Goal: Information Seeking & Learning: Check status

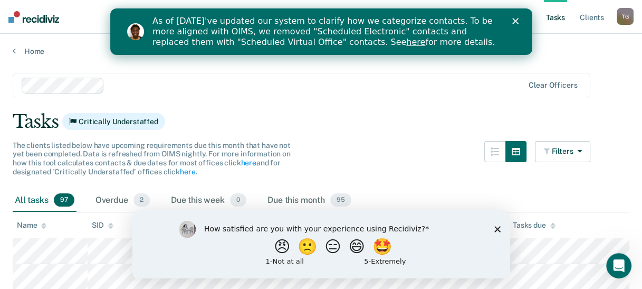
click at [499, 231] on div "How satisfied are you with your experience using Recidiviz? 😠 🙁 😑 😄 🤩 1 - Not a…" at bounding box center [321, 244] width 378 height 68
click at [498, 229] on polygon "Close survey" at bounding box center [497, 228] width 6 height 6
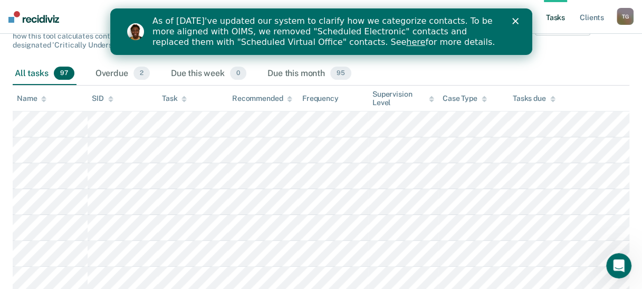
scroll to position [126, 0]
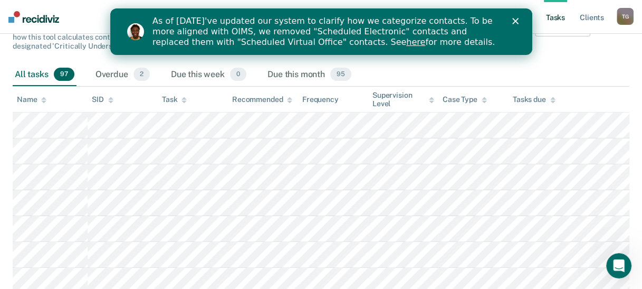
click at [514, 22] on polygon "Close" at bounding box center [515, 21] width 6 height 6
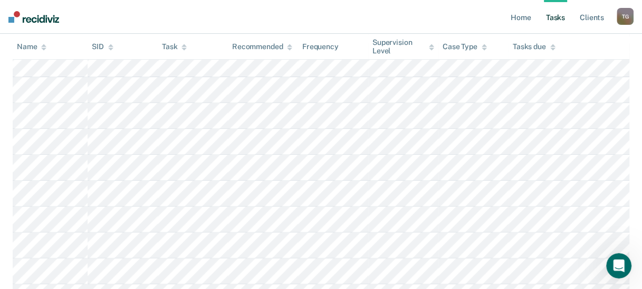
scroll to position [264, 0]
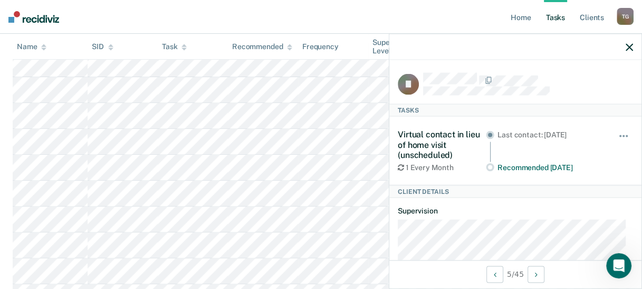
click at [630, 48] on icon "button" at bounding box center [629, 46] width 7 height 7
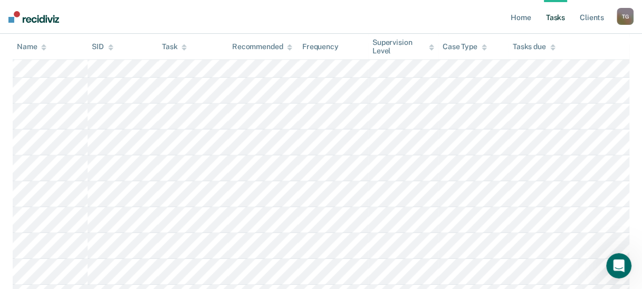
scroll to position [0, 0]
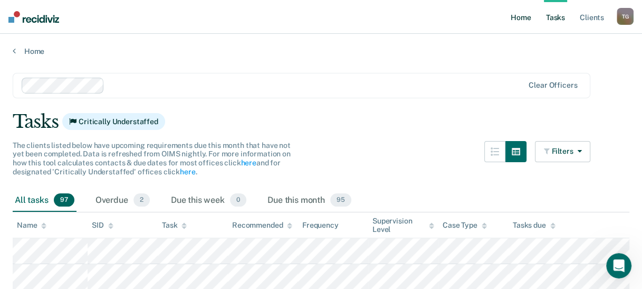
click at [518, 21] on link "Home" at bounding box center [521, 17] width 24 height 34
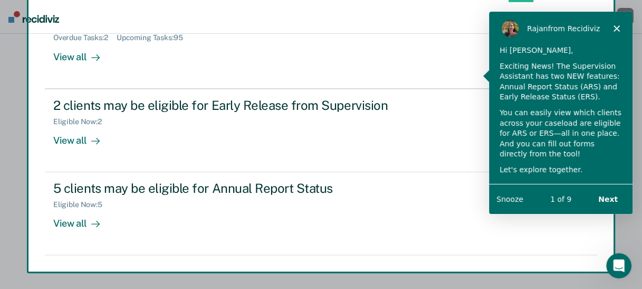
scroll to position [151, 0]
click at [75, 139] on div "Product tour overlay" at bounding box center [321, 144] width 642 height 289
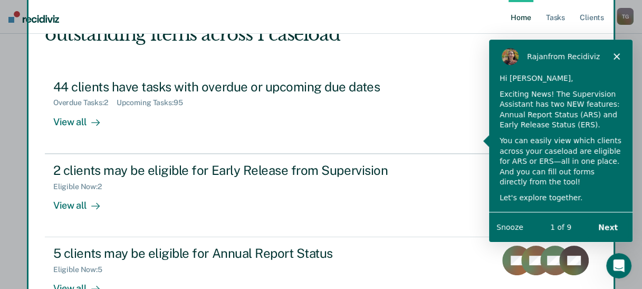
scroll to position [83, 0]
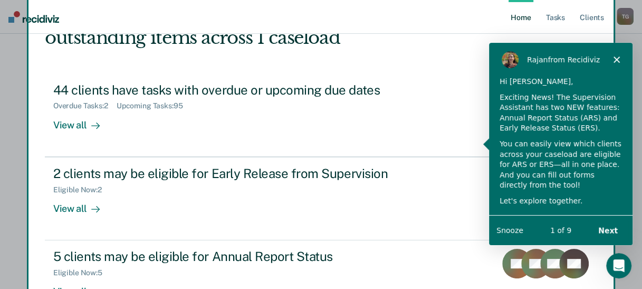
click at [58, 211] on div "Product tour overlay" at bounding box center [321, 144] width 642 height 289
click at [617, 58] on polygon "Close" at bounding box center [616, 58] width 6 height 6
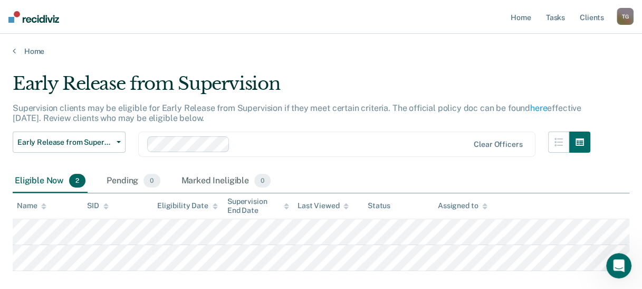
scroll to position [83, 0]
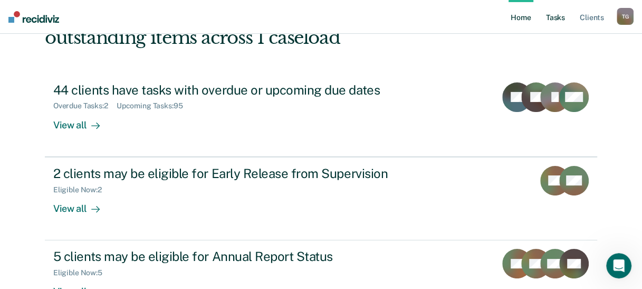
click at [559, 18] on link "Tasks" at bounding box center [555, 17] width 23 height 34
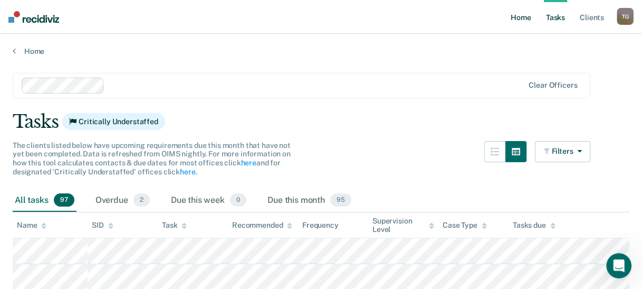
click at [521, 16] on link "Home" at bounding box center [521, 17] width 24 height 34
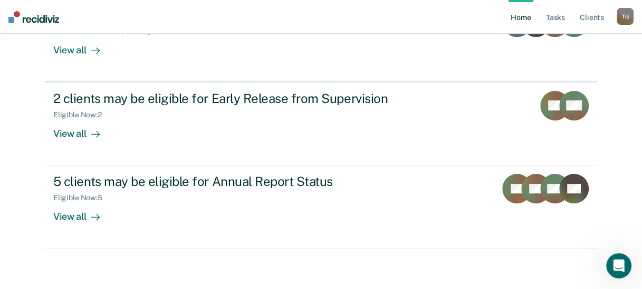
scroll to position [159, 0]
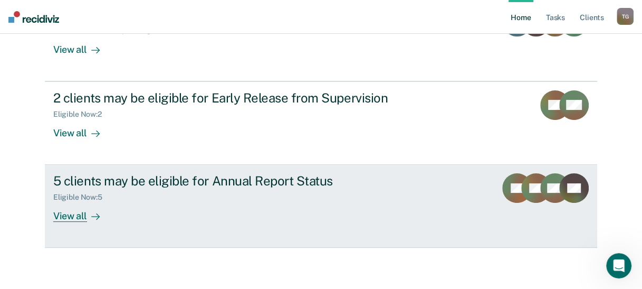
drag, startPoint x: 532, startPoint y: 192, endPoint x: 510, endPoint y: 200, distance: 23.7
click at [510, 200] on rect at bounding box center [517, 188] width 30 height 30
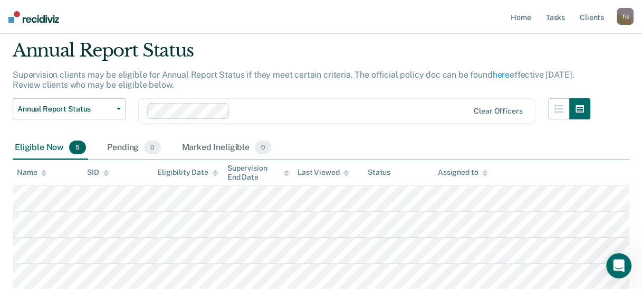
scroll to position [32, 0]
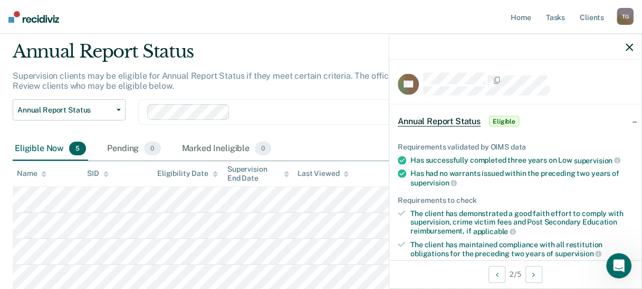
drag, startPoint x: 307, startPoint y: 107, endPoint x: 294, endPoint y: 86, distance: 24.6
click at [294, 86] on div "Supervision clients may be eligible for Annual Report Status if they meet certa…" at bounding box center [302, 85] width 578 height 29
click at [634, 46] on div at bounding box center [516, 47] width 252 height 26
click at [630, 46] on icon "button" at bounding box center [629, 46] width 7 height 7
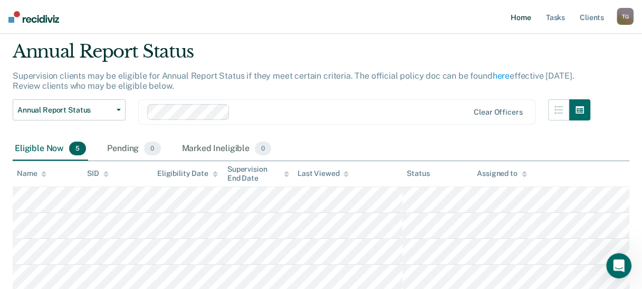
click at [516, 17] on link "Home" at bounding box center [521, 17] width 24 height 34
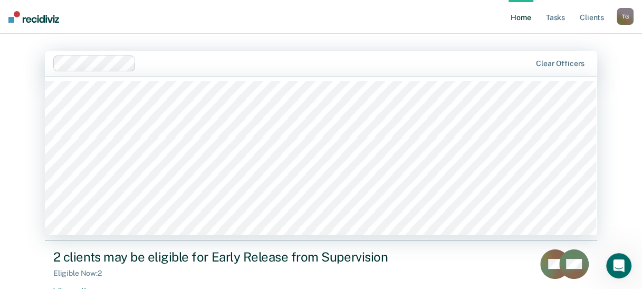
click at [158, 63] on div at bounding box center [335, 63] width 391 height 12
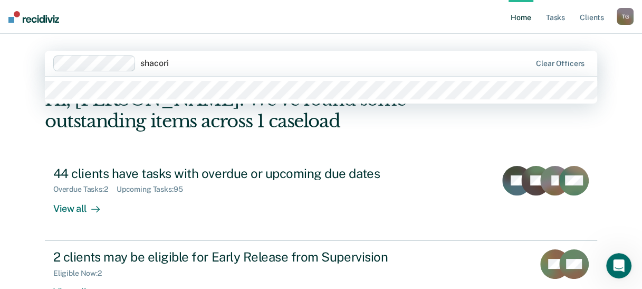
type input "shacori"
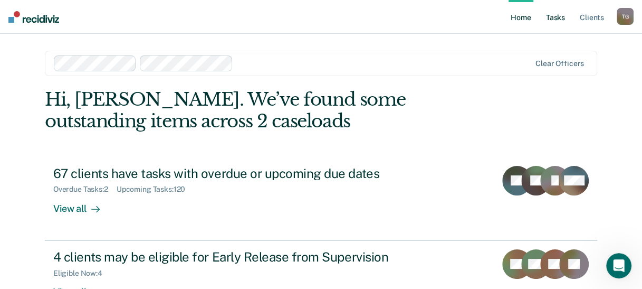
click at [559, 21] on link "Tasks" at bounding box center [555, 17] width 23 height 34
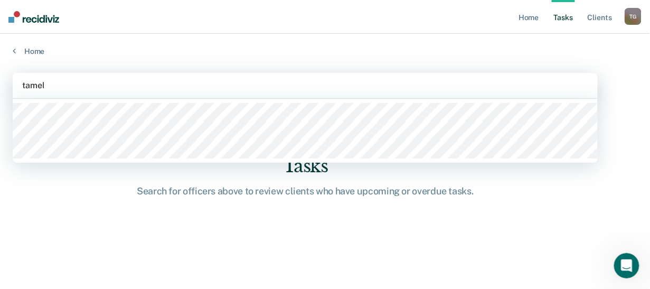
type input "tamela"
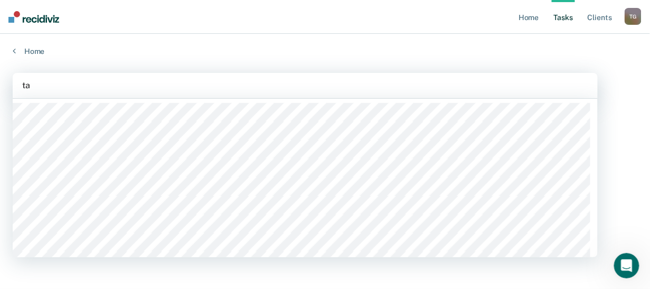
type input "tay"
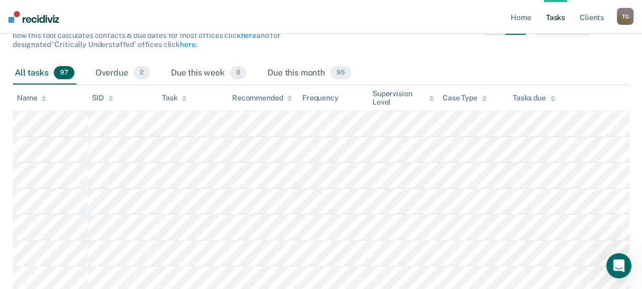
scroll to position [127, 0]
drag, startPoint x: 109, startPoint y: 67, endPoint x: 98, endPoint y: 73, distance: 12.8
click at [98, 73] on div "Overdue 2" at bounding box center [122, 73] width 59 height 23
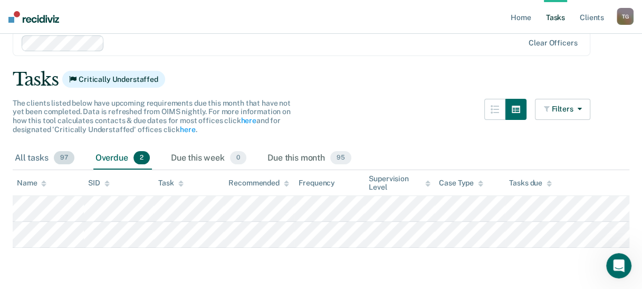
click at [27, 158] on div "All tasks 97" at bounding box center [45, 158] width 64 height 23
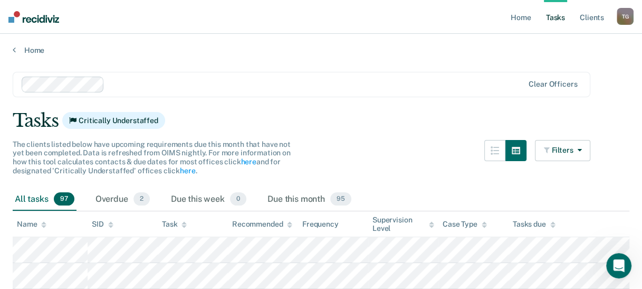
scroll to position [0, 0]
click at [521, 21] on link "Home" at bounding box center [521, 17] width 24 height 34
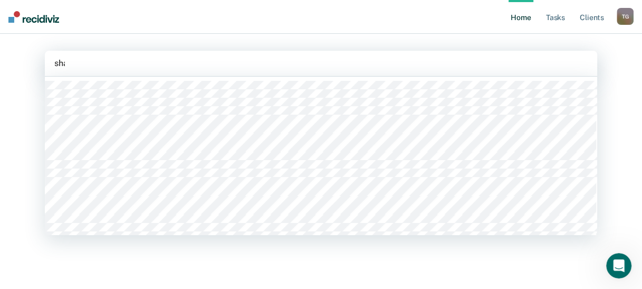
type input "shac"
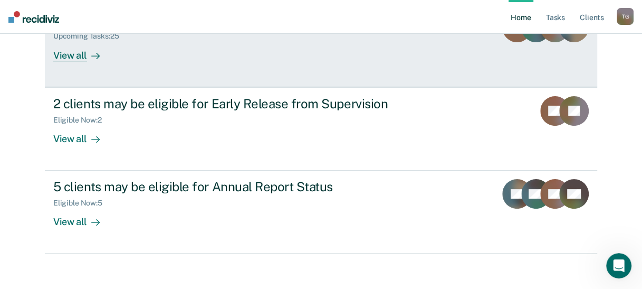
scroll to position [155, 0]
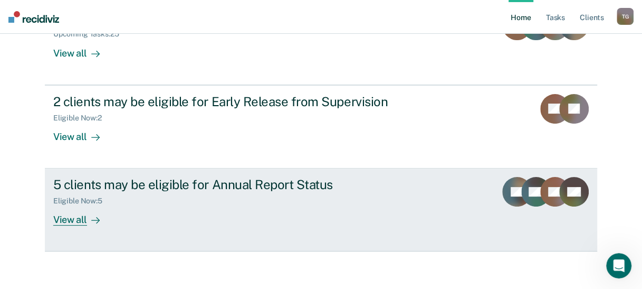
click at [425, 202] on div "5 clients may be eligible for Annual Report Status Eligible Now : 5 View all" at bounding box center [251, 201] width 396 height 49
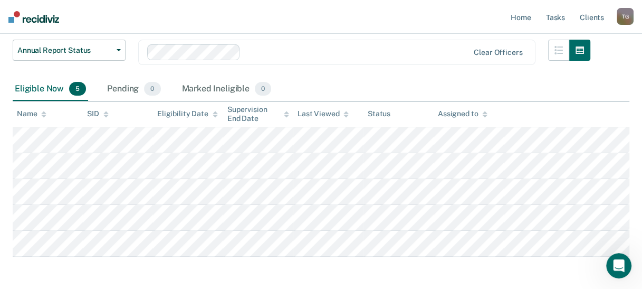
scroll to position [93, 0]
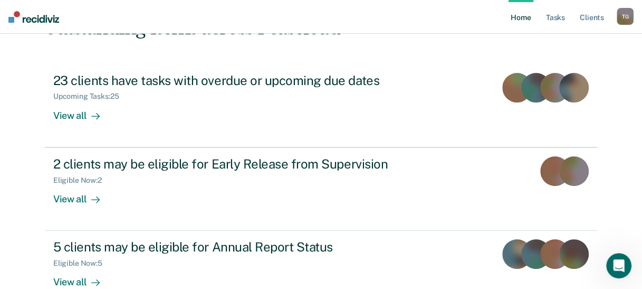
scroll to position [155, 0]
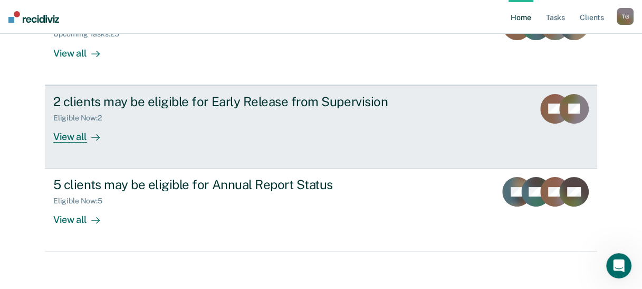
click at [174, 134] on div "2 clients may be eligible for Early Release from Supervision Eligible Now : 2 V…" at bounding box center [251, 118] width 396 height 49
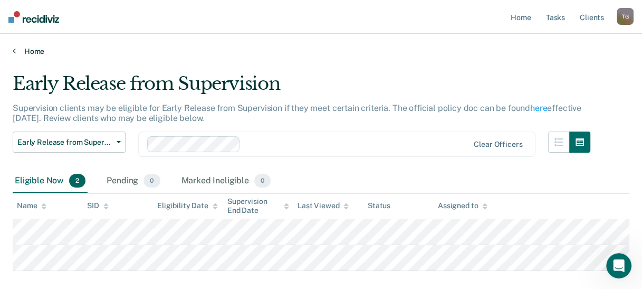
drag, startPoint x: 33, startPoint y: 49, endPoint x: 14, endPoint y: 48, distance: 19.0
click at [14, 48] on icon at bounding box center [14, 50] width 3 height 8
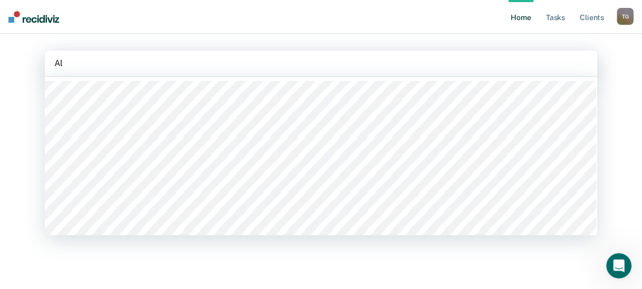
type input "Alm"
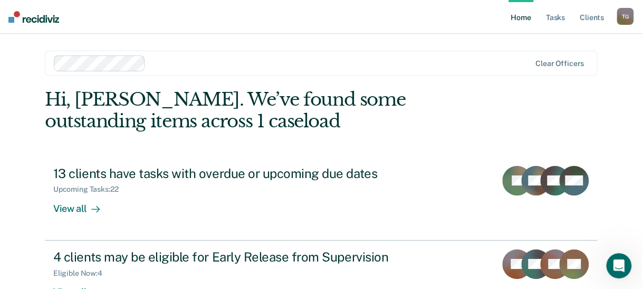
scroll to position [117, 0]
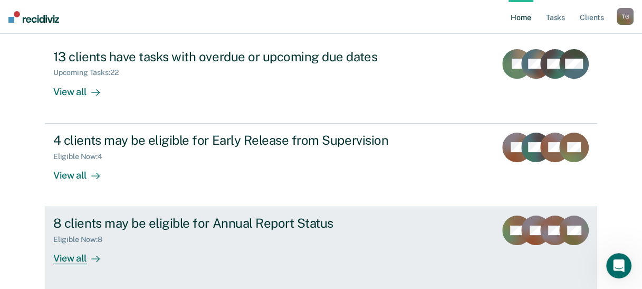
drag, startPoint x: 428, startPoint y: 247, endPoint x: 381, endPoint y: 241, distance: 47.3
click at [381, 241] on div "Eligible Now : 8" at bounding box center [238, 237] width 371 height 13
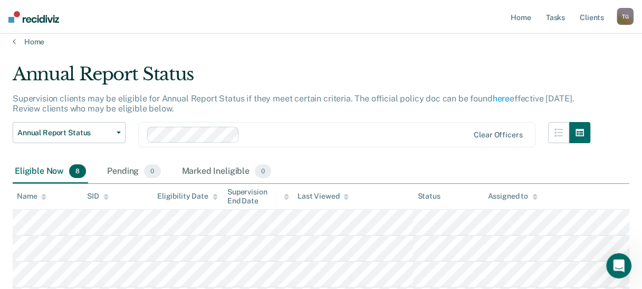
scroll to position [10, 0]
click at [17, 40] on link "Home" at bounding box center [321, 42] width 617 height 10
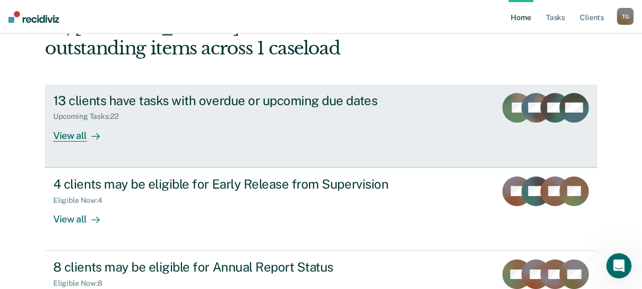
scroll to position [74, 0]
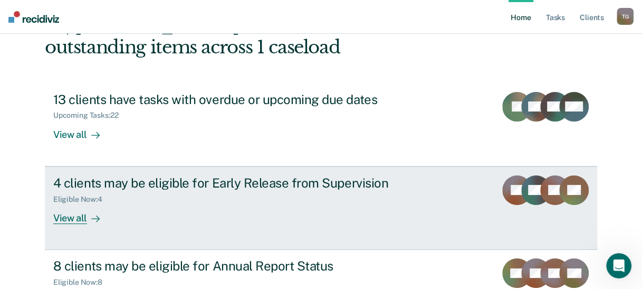
click at [414, 231] on link "4 clients may be eligible for Early Release from Supervision Eligible Now : 4 V…" at bounding box center [321, 207] width 553 height 83
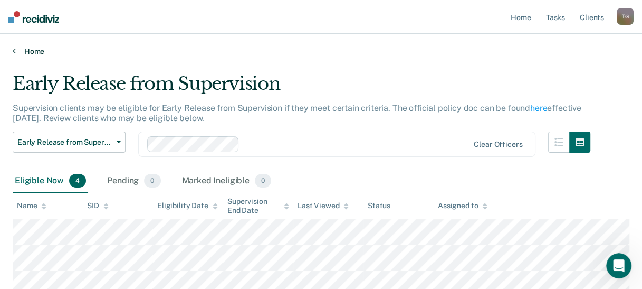
click at [30, 50] on link "Home" at bounding box center [321, 51] width 617 height 10
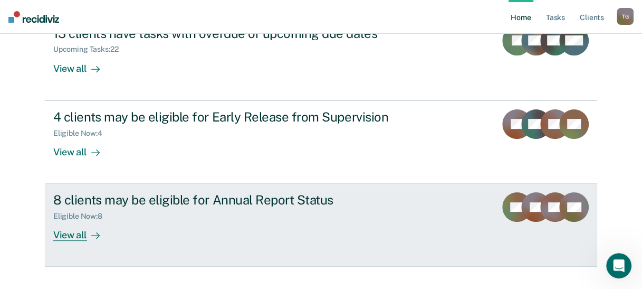
scroll to position [141, 0]
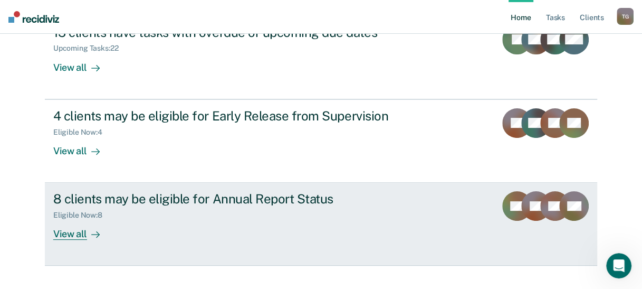
click at [226, 213] on div "Eligible Now : 8" at bounding box center [238, 212] width 371 height 13
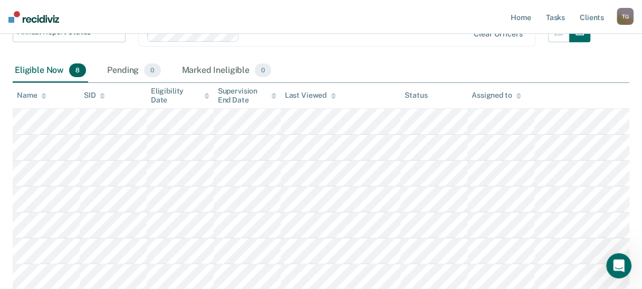
scroll to position [109, 0]
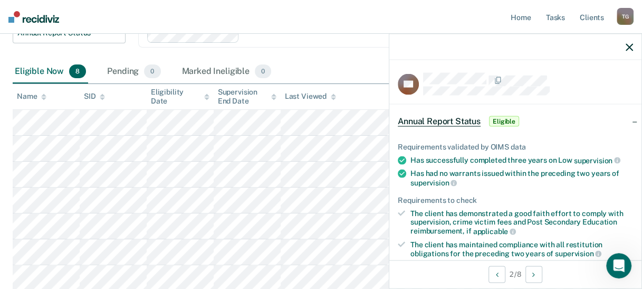
click at [633, 50] on icon "button" at bounding box center [629, 46] width 7 height 7
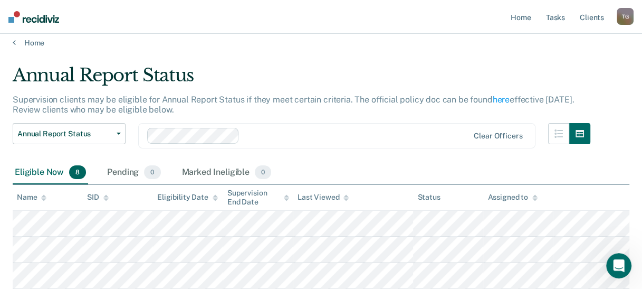
scroll to position [7, 0]
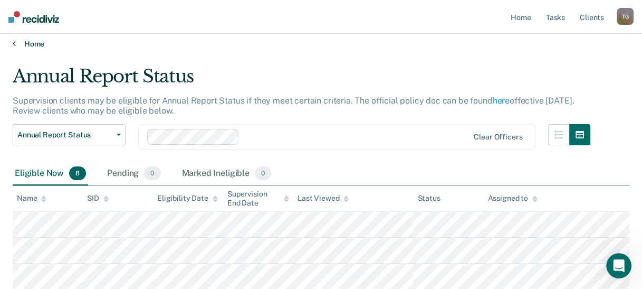
click at [13, 43] on icon at bounding box center [14, 43] width 3 height 8
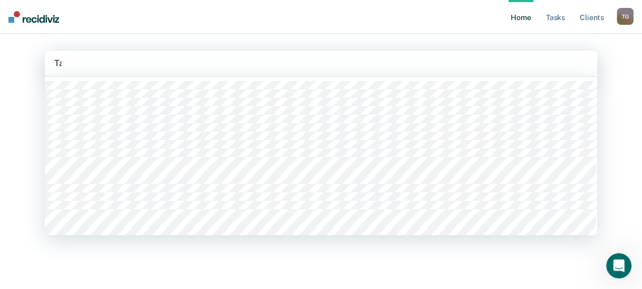
type input "Tay"
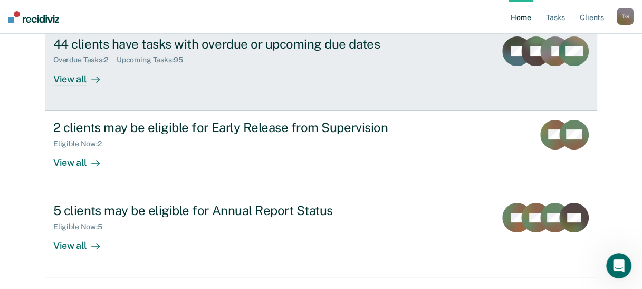
scroll to position [139, 0]
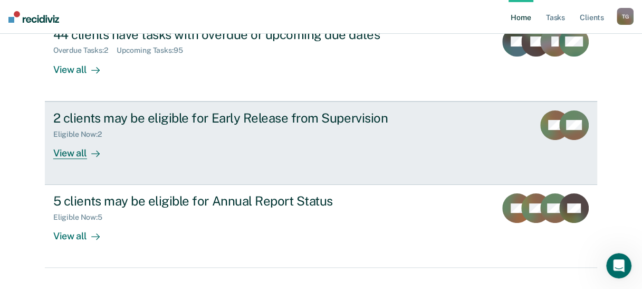
click at [337, 159] on link "2 clients may be eligible for Early Release from Supervision Eligible Now : 2 V…" at bounding box center [321, 142] width 553 height 83
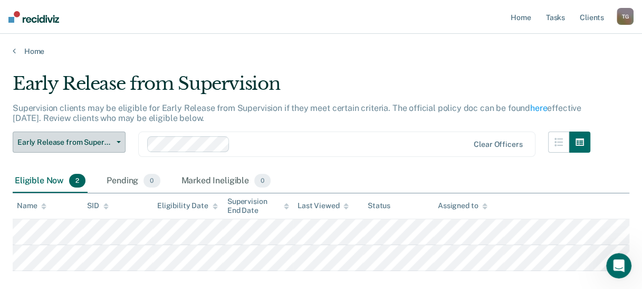
drag, startPoint x: 118, startPoint y: 139, endPoint x: 99, endPoint y: 145, distance: 19.4
click at [99, 145] on span "Early Release from Supervision" at bounding box center [64, 142] width 95 height 9
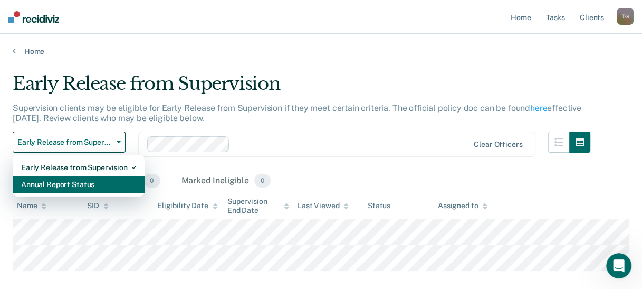
click at [89, 182] on div "Annual Report Status" at bounding box center [78, 184] width 115 height 17
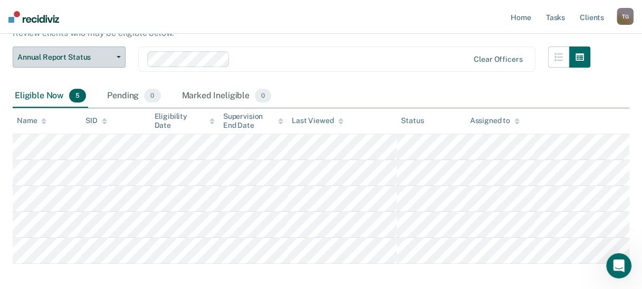
scroll to position [86, 0]
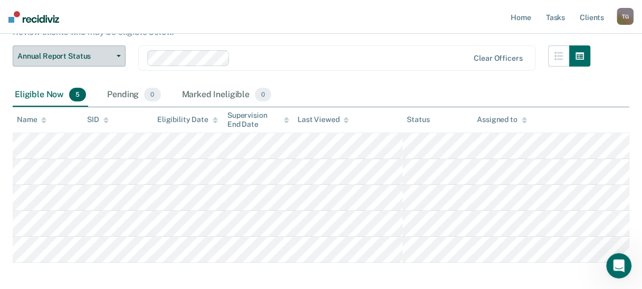
click at [118, 50] on button "Annual Report Status" at bounding box center [69, 55] width 113 height 21
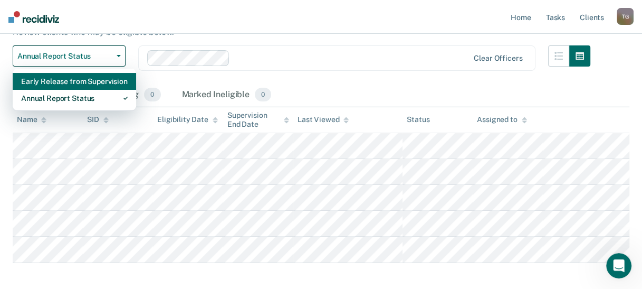
click at [98, 83] on div "Early Release from Supervision" at bounding box center [74, 81] width 107 height 17
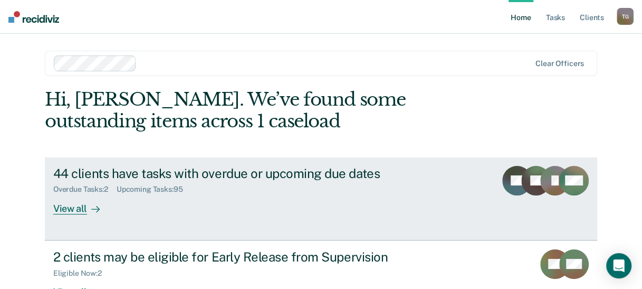
scroll to position [159, 0]
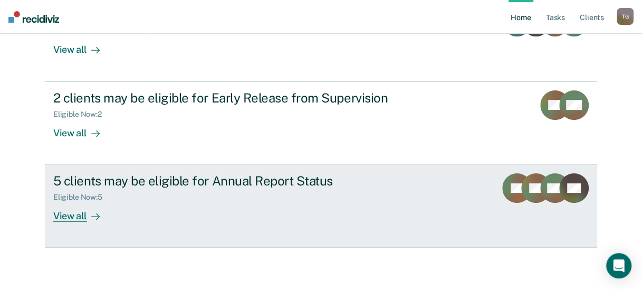
click at [192, 197] on div "Eligible Now : 5" at bounding box center [238, 194] width 371 height 13
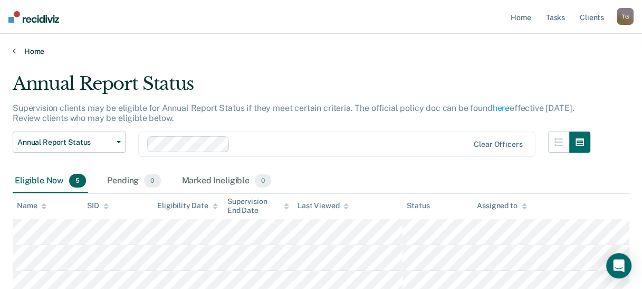
click at [15, 49] on icon at bounding box center [14, 50] width 3 height 8
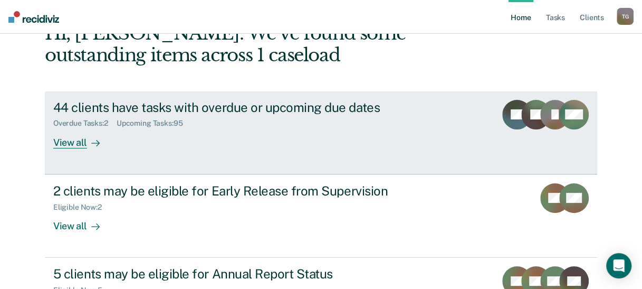
scroll to position [83, 0]
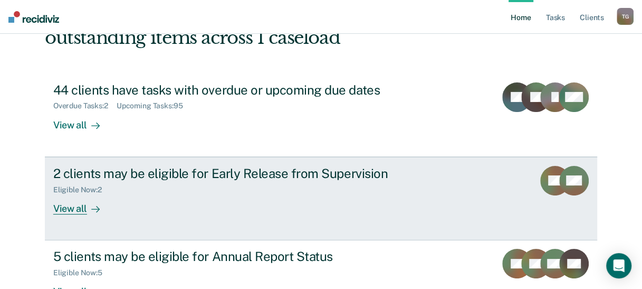
click at [175, 194] on div "2 clients may be eligible for Early Release from Supervision Eligible Now : 2 V…" at bounding box center [251, 190] width 396 height 49
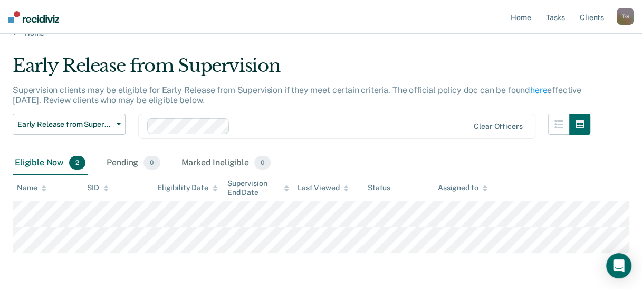
scroll to position [21, 0]
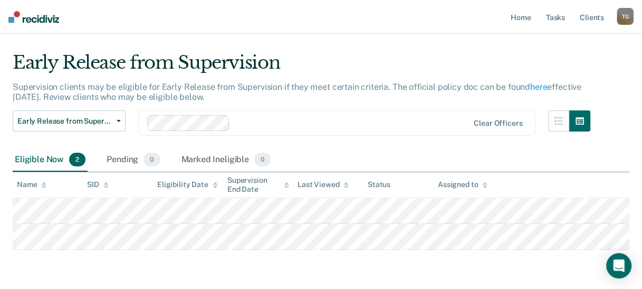
click at [175, 194] on th "Eligibility Date" at bounding box center [188, 185] width 70 height 26
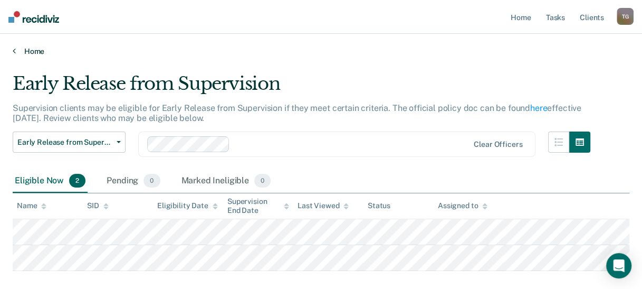
click at [24, 51] on link "Home" at bounding box center [321, 51] width 617 height 10
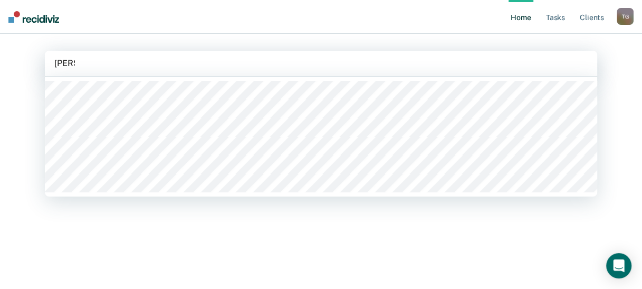
type input "[PERSON_NAME]"
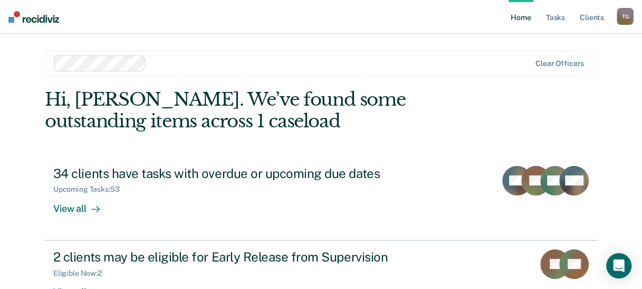
scroll to position [117, 0]
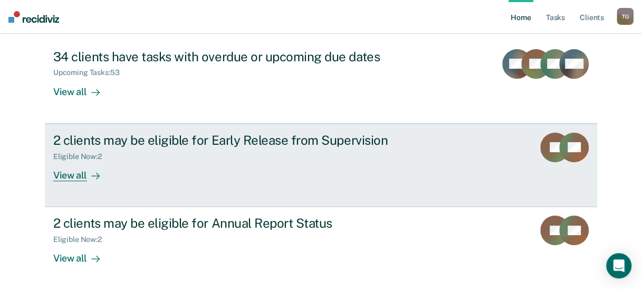
click at [245, 188] on link "2 clients may be eligible for Early Release from Supervision Eligible Now : 2 V…" at bounding box center [321, 165] width 553 height 83
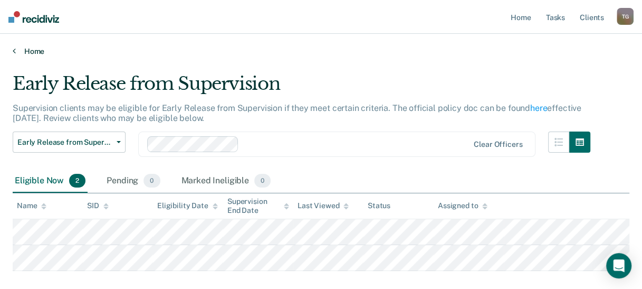
click at [13, 53] on icon at bounding box center [14, 50] width 3 height 8
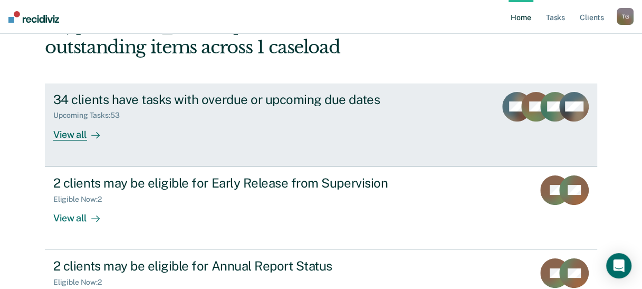
scroll to position [159, 0]
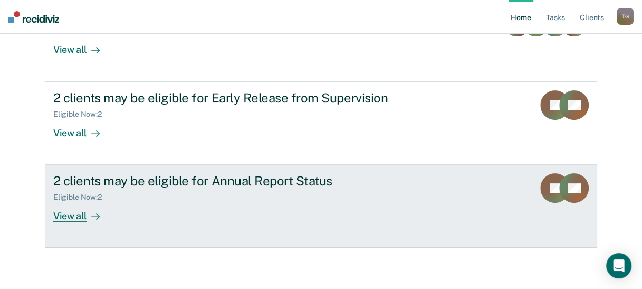
click at [189, 210] on div "2 clients may be eligible for Annual Report Status Eligible Now : 2 View all" at bounding box center [251, 197] width 396 height 49
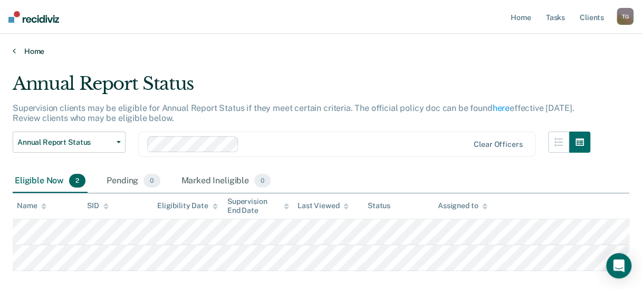
click at [13, 50] on icon at bounding box center [14, 50] width 3 height 8
